Goal: Task Accomplishment & Management: Complete application form

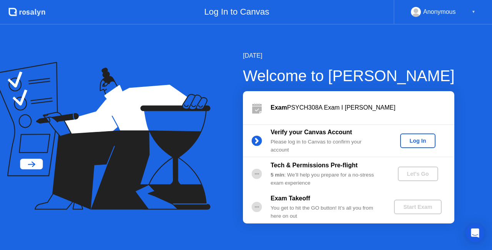
click at [419, 138] on div "Log In" at bounding box center [417, 141] width 29 height 6
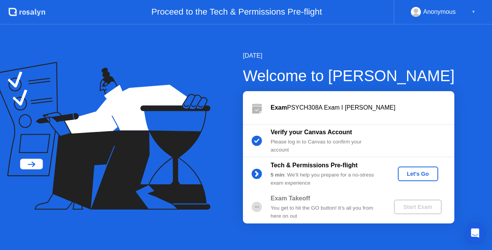
click at [420, 177] on div "Let's Go" at bounding box center [418, 174] width 34 height 6
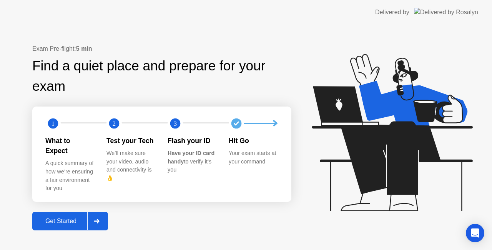
click at [44, 222] on button "Get Started" at bounding box center [70, 221] width 76 height 18
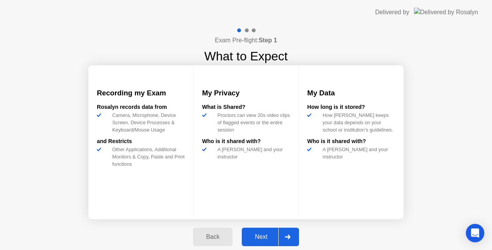
click at [264, 233] on div "Next" at bounding box center [261, 236] width 34 height 7
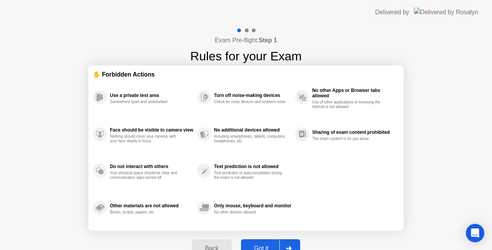
click at [261, 245] on div "Got it" at bounding box center [261, 248] width 36 height 7
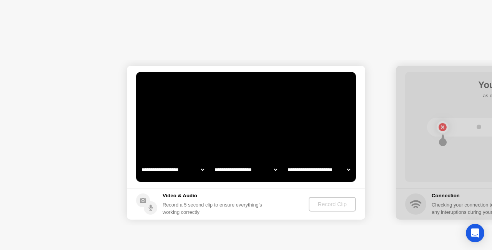
select select "**********"
select select "*******"
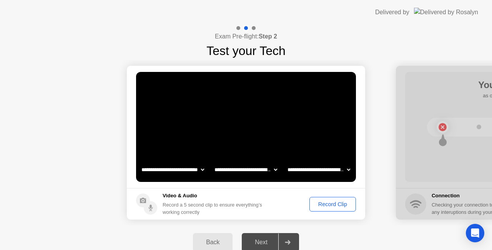
click at [334, 203] on div "Record Clip" at bounding box center [332, 204] width 41 height 6
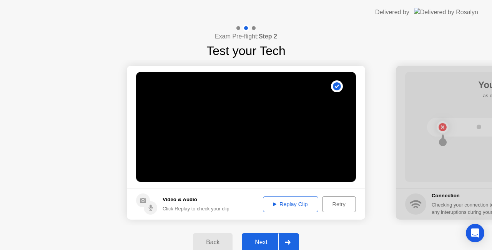
click at [267, 239] on div "Next" at bounding box center [261, 242] width 34 height 7
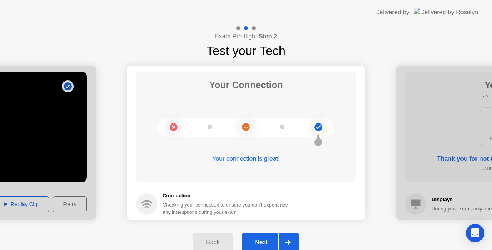
click at [265, 242] on div "Next" at bounding box center [261, 242] width 34 height 7
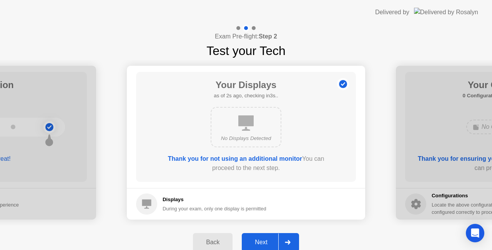
click at [267, 239] on div "Next" at bounding box center [261, 242] width 34 height 7
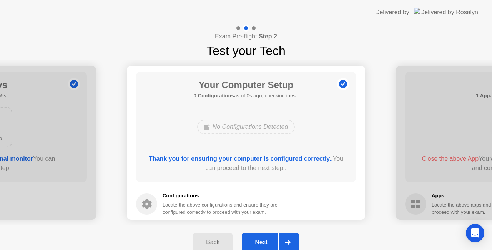
click at [267, 239] on div "Next" at bounding box center [261, 242] width 34 height 7
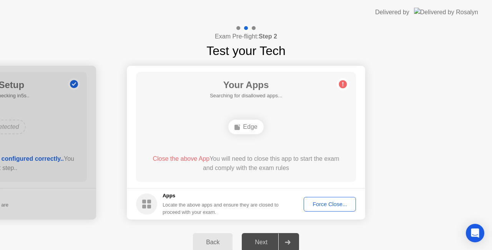
click at [267, 239] on div "Next" at bounding box center [261, 242] width 34 height 7
click at [328, 205] on div "Force Close..." at bounding box center [329, 204] width 47 height 6
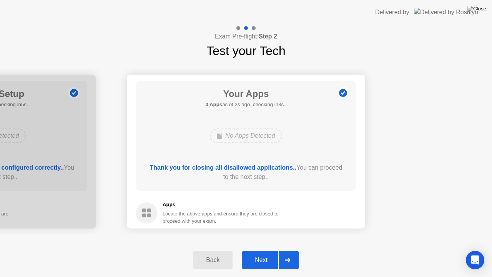
click at [267, 249] on div "Next" at bounding box center [261, 259] width 34 height 7
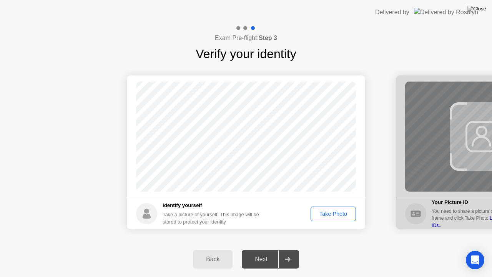
click at [332, 213] on div "Take Photo" at bounding box center [333, 214] width 40 height 6
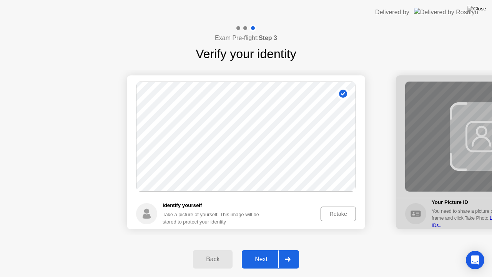
click at [261, 249] on div "Next" at bounding box center [261, 258] width 34 height 7
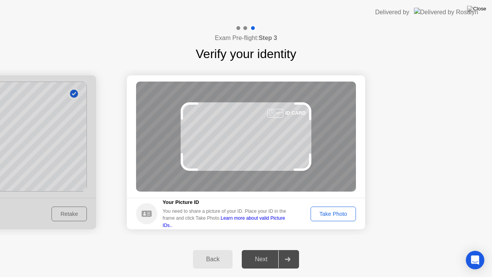
click at [261, 249] on div "Next" at bounding box center [261, 258] width 34 height 7
click at [330, 212] on div "Take Photo" at bounding box center [333, 214] width 40 height 6
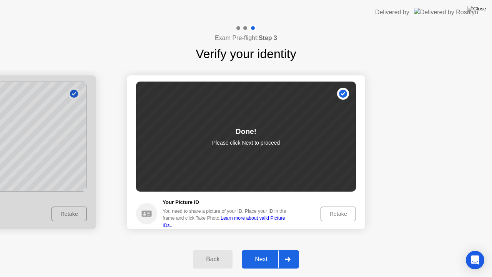
click at [268, 249] on div "Next" at bounding box center [261, 258] width 34 height 7
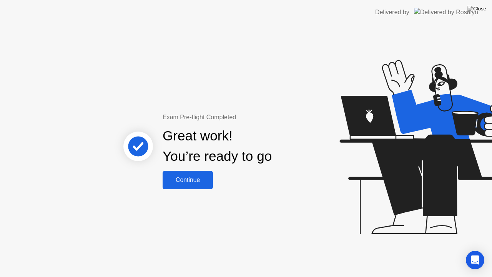
click at [196, 185] on button "Continue" at bounding box center [188, 180] width 50 height 18
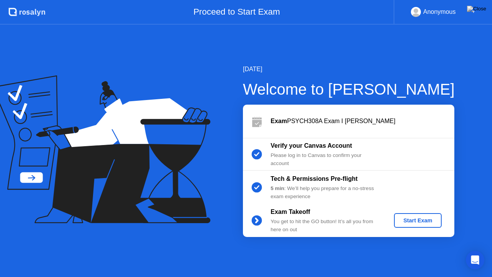
click at [410, 217] on div "Start Exam" at bounding box center [417, 220] width 41 height 6
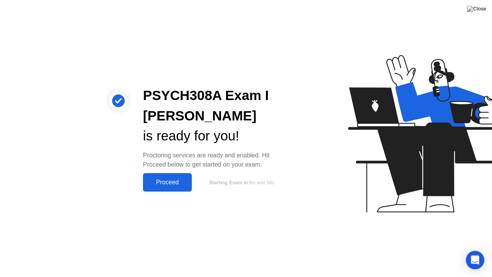
click at [179, 179] on div "Proceed" at bounding box center [167, 182] width 44 height 7
